Goal: Information Seeking & Learning: Learn about a topic

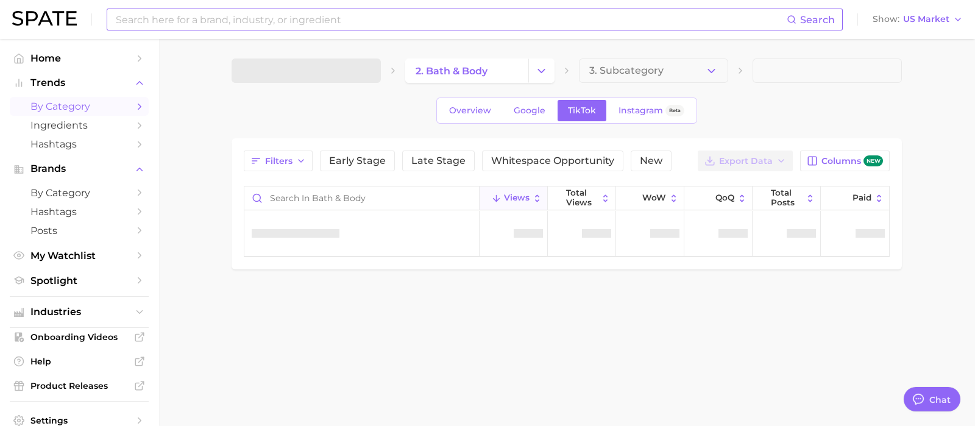
click at [198, 20] on input at bounding box center [451, 19] width 672 height 21
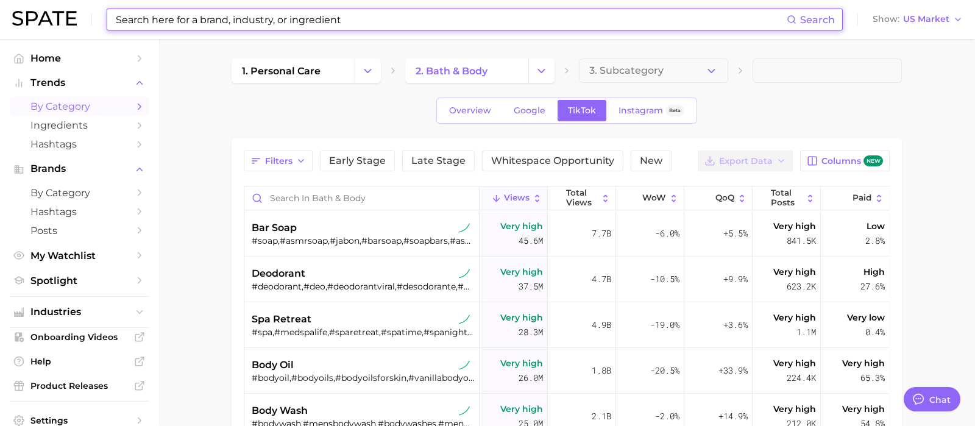
type textarea "x"
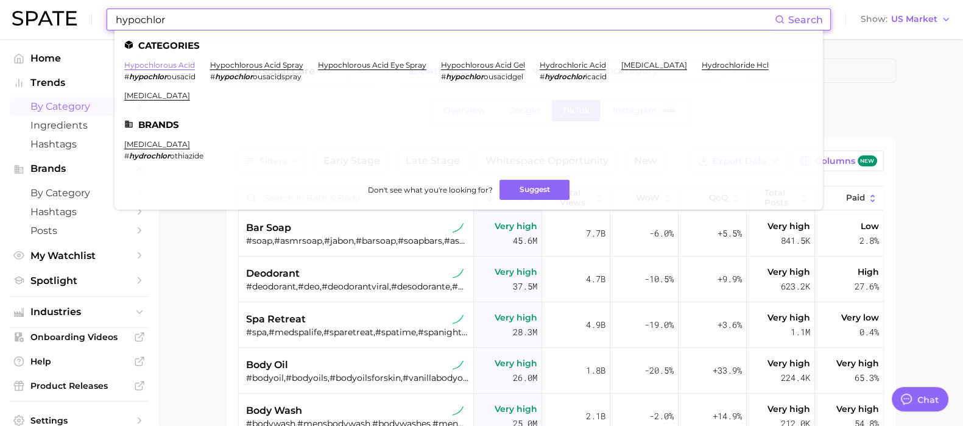
type input "hypochlor"
click at [172, 65] on link "hypochlorous acid" at bounding box center [159, 64] width 71 height 9
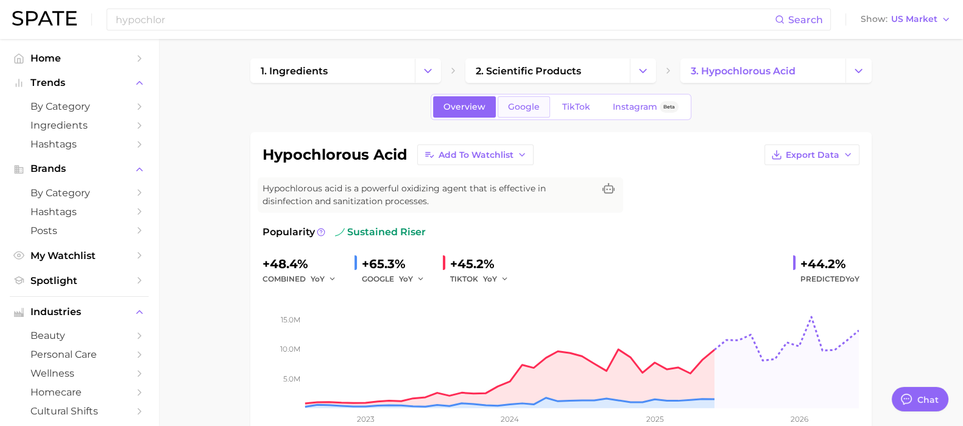
click at [527, 117] on div "Overview Google TikTok Instagram Beta" at bounding box center [561, 107] width 261 height 26
click at [527, 104] on span "Google" at bounding box center [524, 107] width 32 height 10
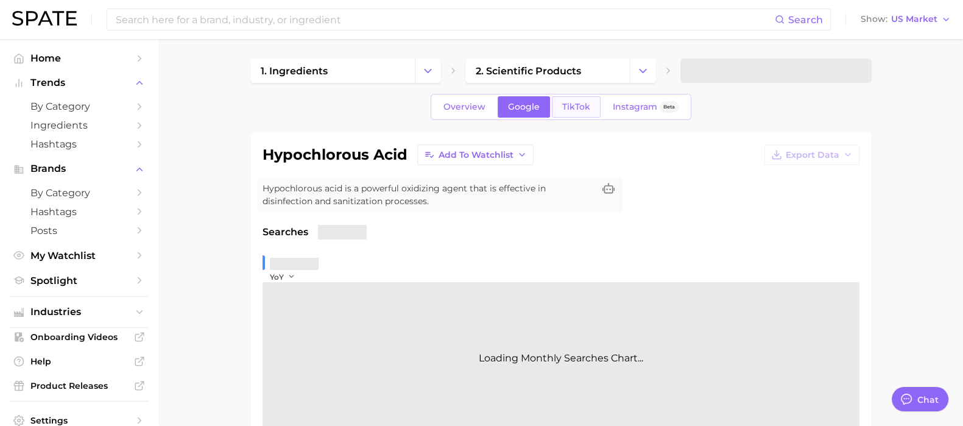
click at [575, 107] on span "TikTok" at bounding box center [576, 107] width 28 height 10
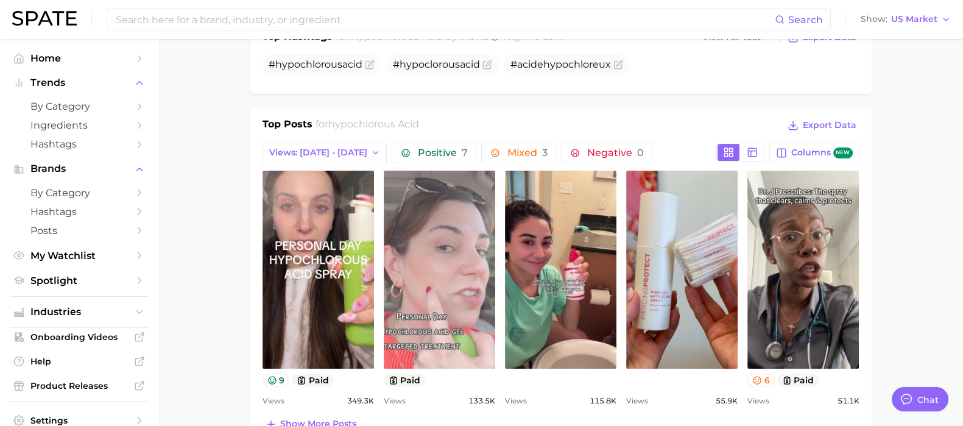
scroll to position [532, 0]
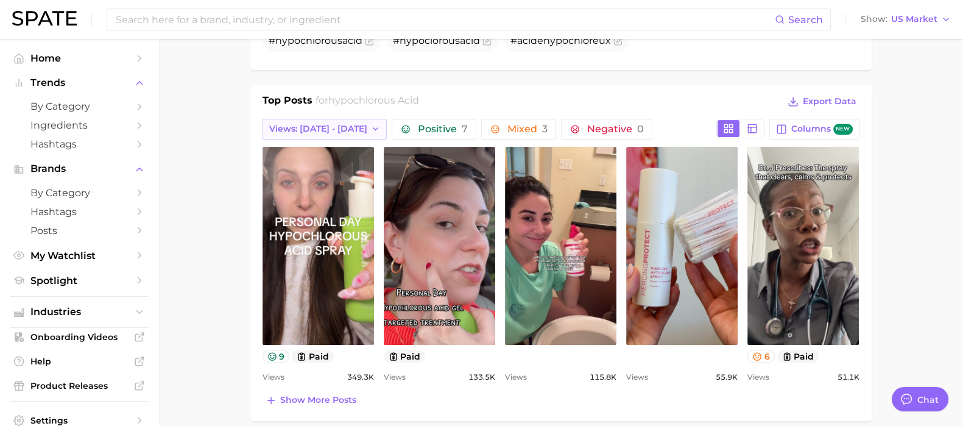
click at [348, 127] on span "Views: [DATE] - [DATE]" at bounding box center [318, 129] width 98 height 10
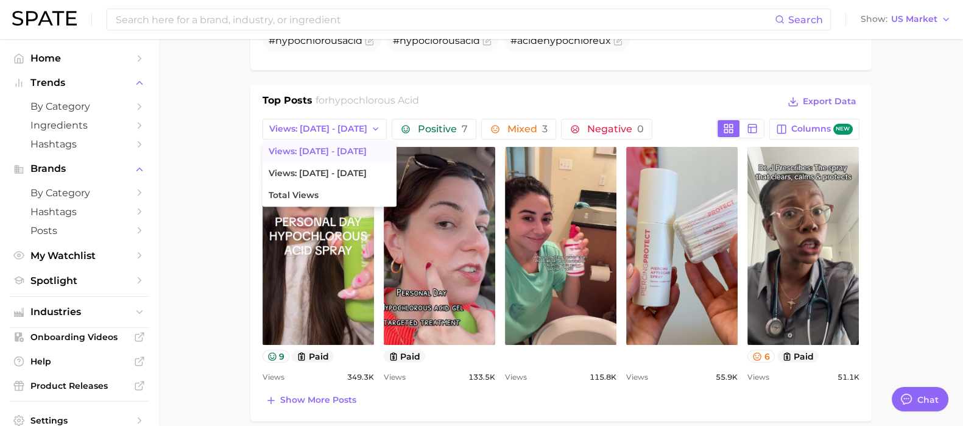
click at [929, 178] on main "1. ingredients 2. scientific products 3. hypochlorous acid Overview Google TikT…" at bounding box center [560, 300] width 805 height 1587
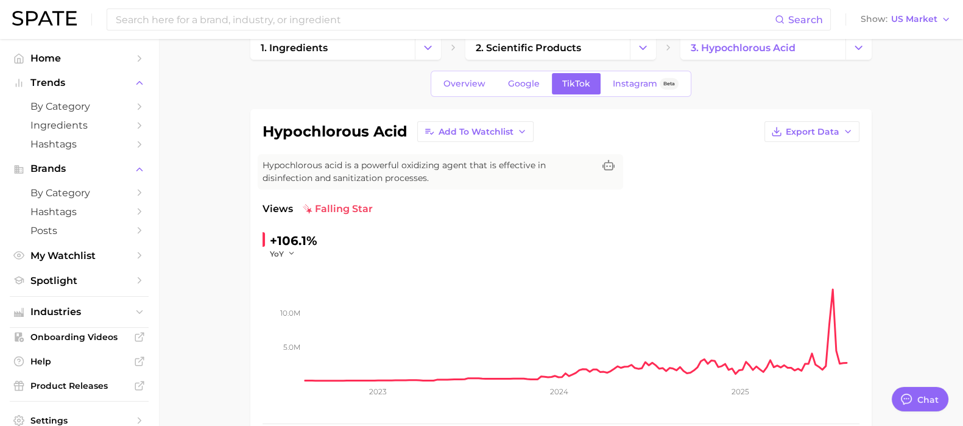
scroll to position [0, 0]
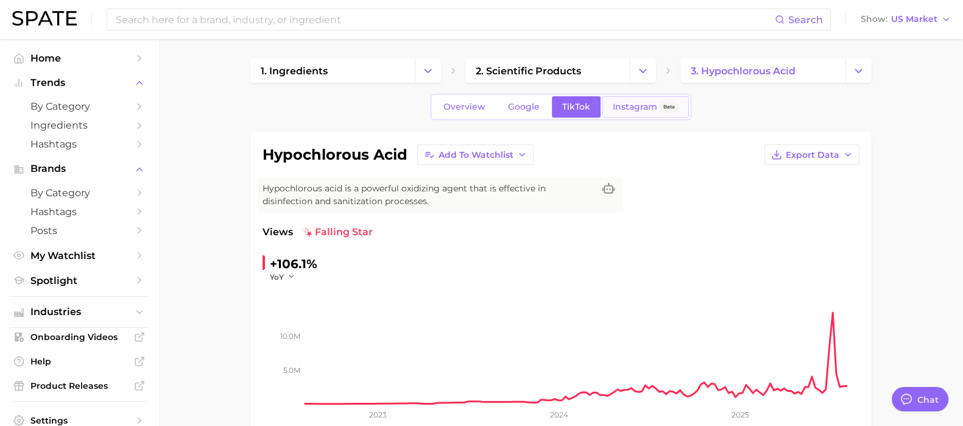
click at [637, 107] on span "Instagram" at bounding box center [635, 107] width 44 height 10
